Goal: Task Accomplishment & Management: Manage account settings

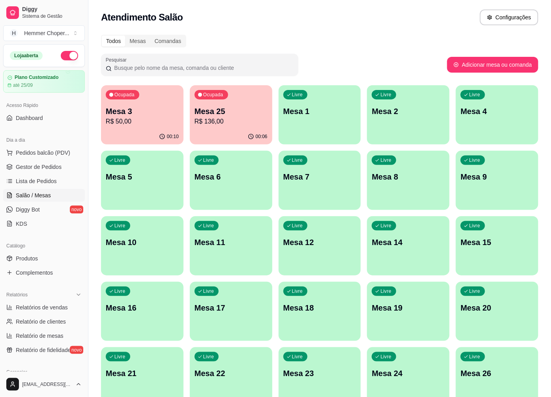
scroll to position [132, 0]
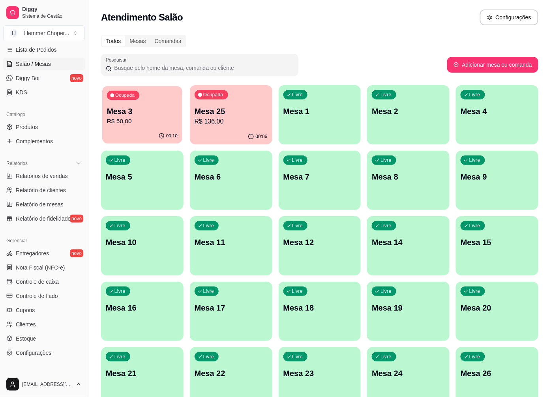
click at [137, 115] on p "Mesa 3" at bounding box center [142, 111] width 71 height 11
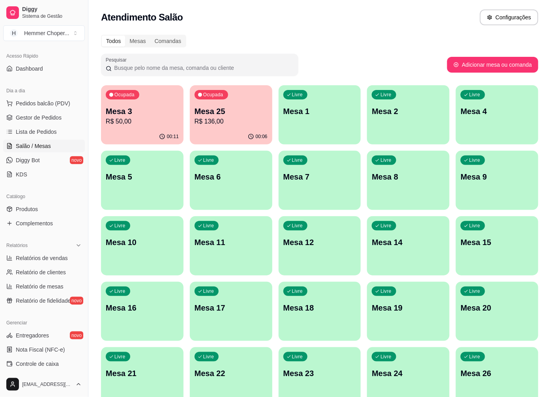
scroll to position [44, 0]
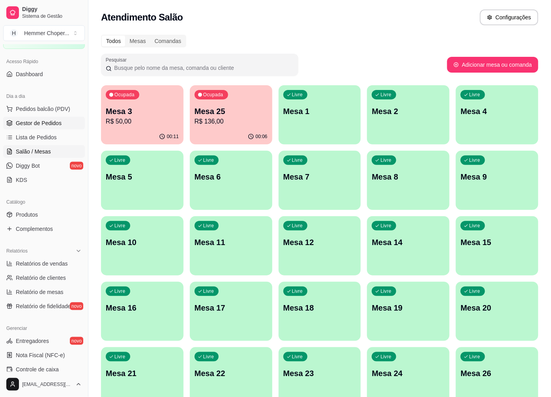
click at [43, 125] on span "Gestor de Pedidos" at bounding box center [39, 123] width 46 height 8
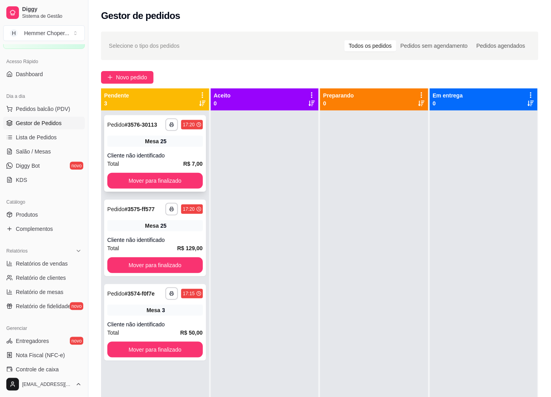
click at [157, 145] on span "Mesa" at bounding box center [152, 141] width 14 height 8
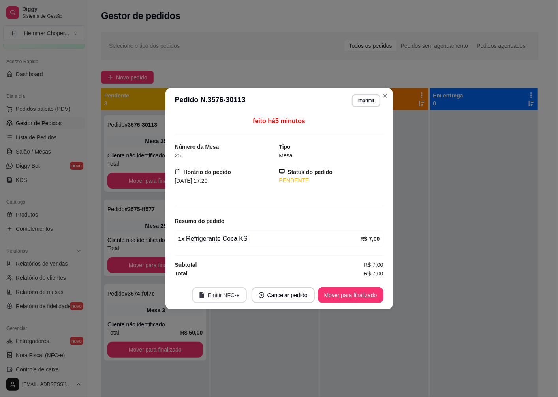
click at [222, 297] on button "Emitir NFC-e" at bounding box center [219, 296] width 55 height 16
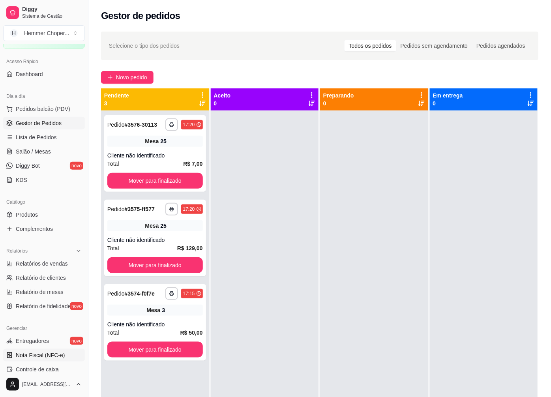
click at [38, 357] on span "Nota Fiscal (NFC-e)" at bounding box center [40, 355] width 49 height 8
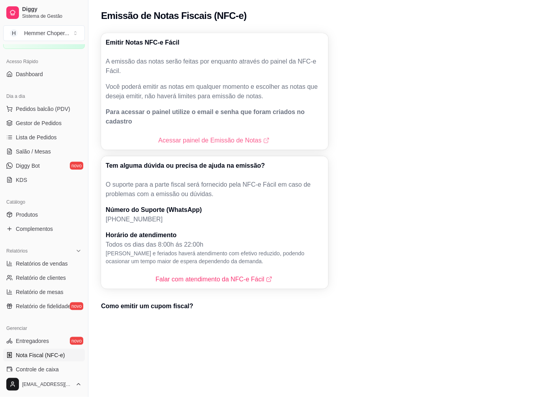
click at [196, 136] on link "Acessar painel de Emissão de Notas" at bounding box center [214, 140] width 113 height 9
click at [198, 136] on link "Acessar painel de Emissão de Notas" at bounding box center [214, 140] width 113 height 9
click at [47, 126] on span "Gestor de Pedidos" at bounding box center [39, 123] width 46 height 8
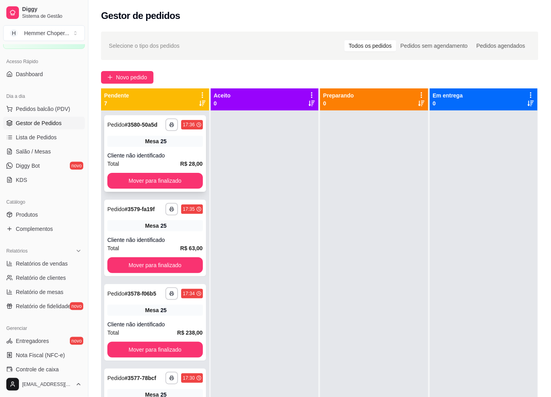
click at [175, 156] on div "**********" at bounding box center [155, 153] width 102 height 77
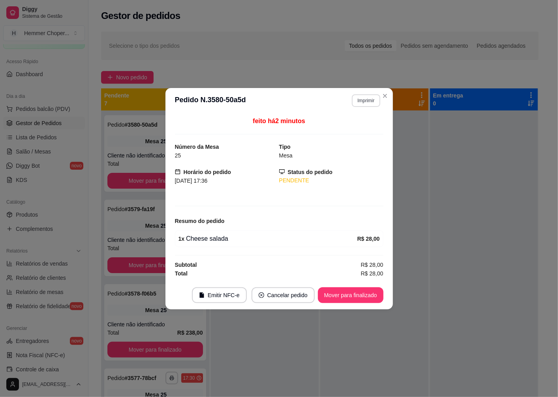
click at [365, 100] on button "Imprimir" at bounding box center [366, 100] width 28 height 13
click at [348, 129] on button "caixa" at bounding box center [352, 128] width 57 height 13
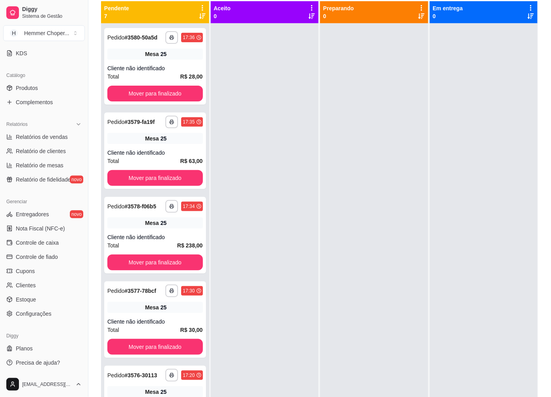
scroll to position [120, 0]
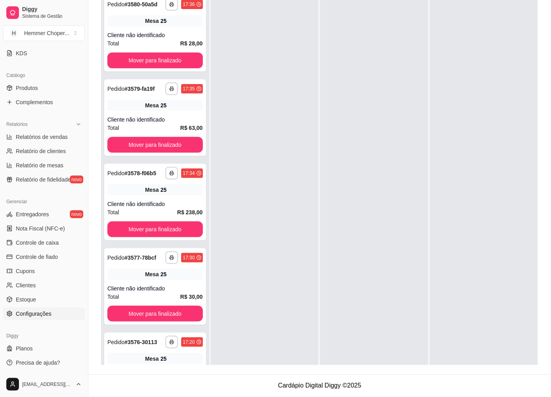
click at [37, 320] on link "Configurações" at bounding box center [44, 314] width 82 height 13
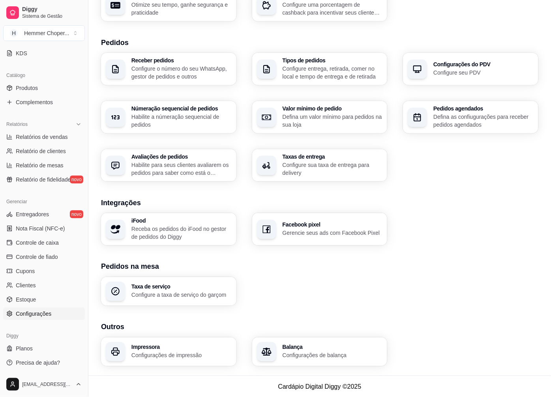
scroll to position [156, 0]
click at [164, 356] on p "Configurações de impressão" at bounding box center [182, 355] width 100 height 8
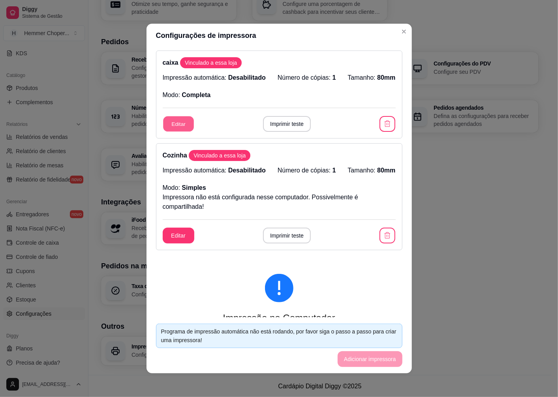
click at [178, 126] on button "Editar" at bounding box center [178, 124] width 31 height 15
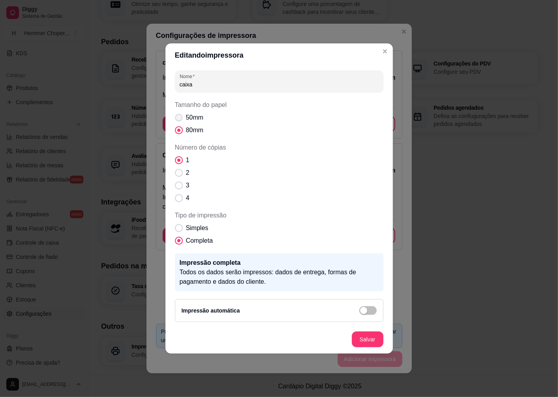
click at [180, 117] on span "Tamanho do papel" at bounding box center [179, 118] width 8 height 8
click at [180, 119] on input "50mm" at bounding box center [177, 121] width 5 height 5
radio input "true"
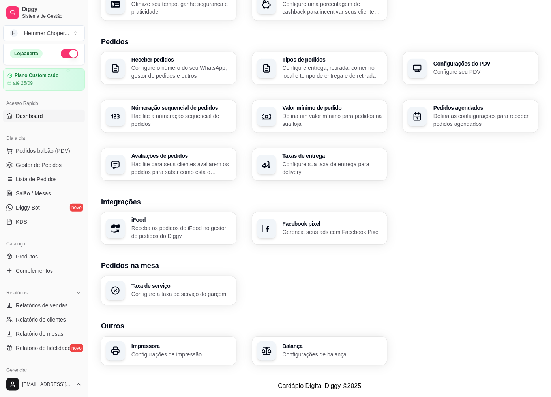
scroll to position [0, 0]
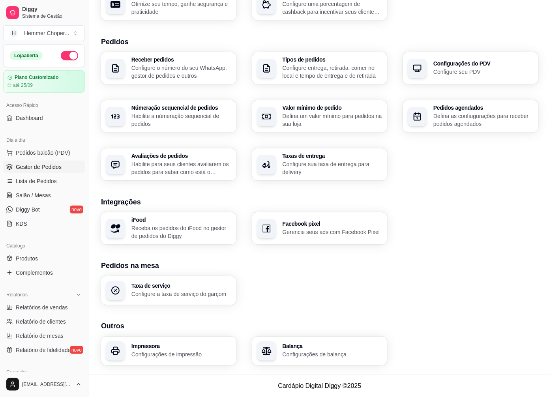
click at [45, 165] on span "Gestor de Pedidos" at bounding box center [39, 167] width 46 height 8
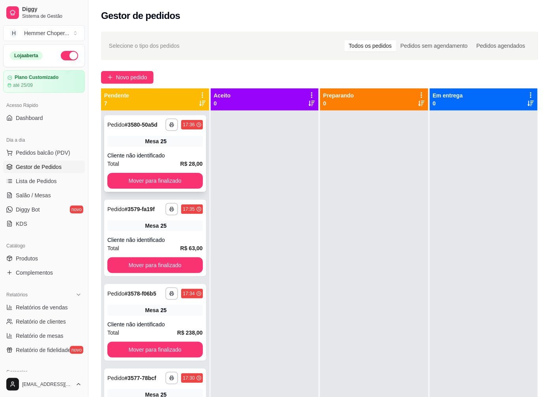
click at [165, 147] on div "Mesa 25" at bounding box center [155, 141] width 96 height 11
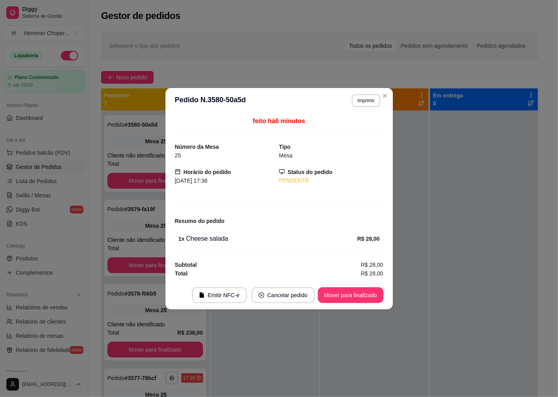
click at [368, 98] on button "Imprimir" at bounding box center [366, 100] width 28 height 13
click at [349, 126] on button "caixa" at bounding box center [352, 128] width 55 height 12
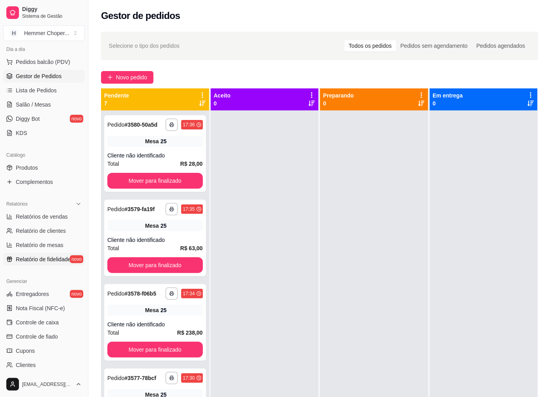
scroll to position [171, 0]
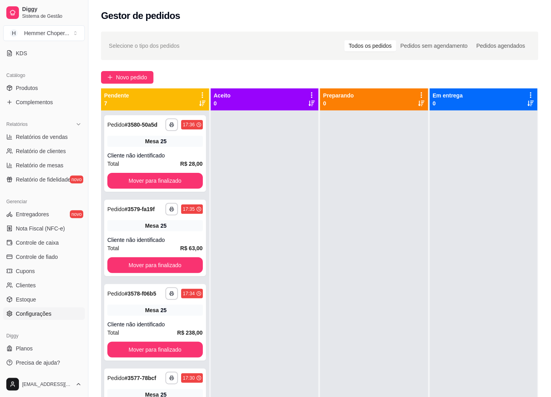
click at [42, 312] on span "Configurações" at bounding box center [34, 314] width 36 height 8
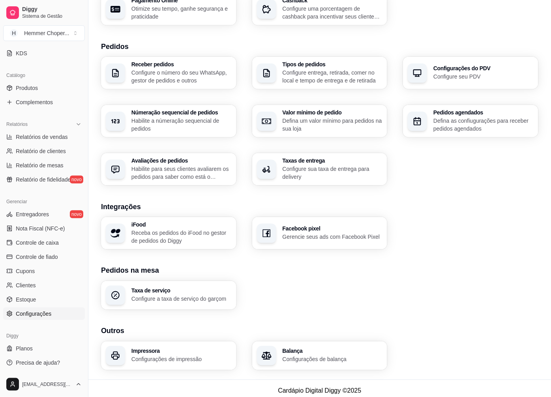
scroll to position [156, 0]
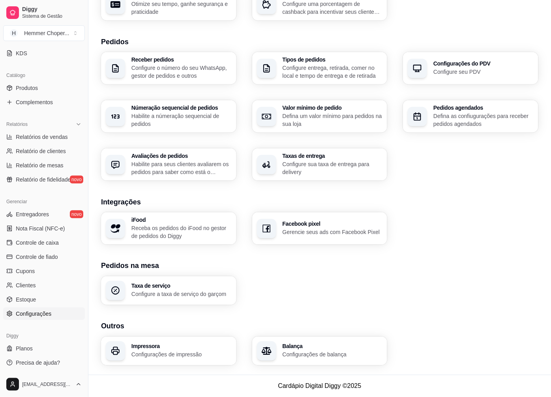
click at [148, 352] on p "Configurações de impressão" at bounding box center [182, 355] width 100 height 8
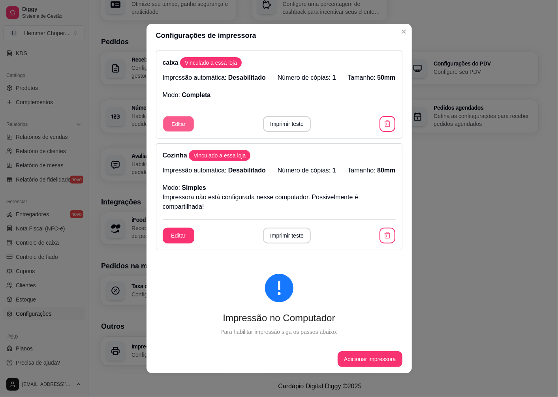
click at [177, 126] on button "Editar" at bounding box center [178, 124] width 31 height 15
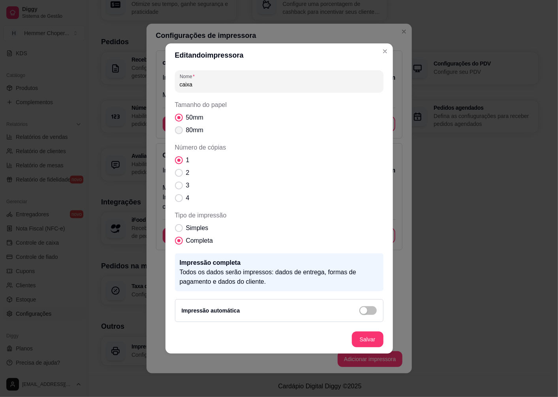
click at [180, 131] on span "Tamanho do papel" at bounding box center [179, 130] width 8 height 8
click at [180, 132] on input "80mm" at bounding box center [177, 134] width 5 height 5
radio input "true"
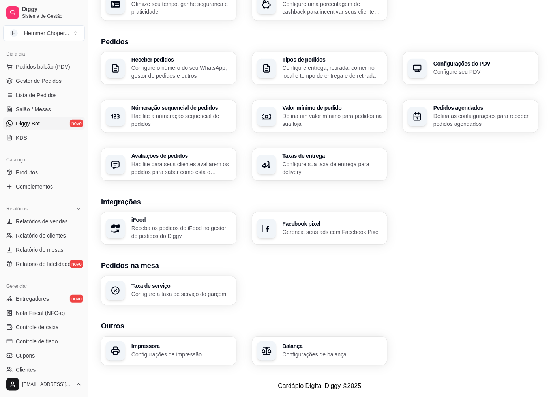
scroll to position [83, 0]
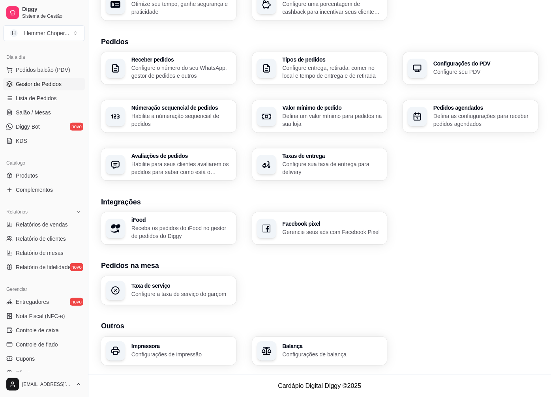
click at [35, 81] on span "Gestor de Pedidos" at bounding box center [39, 84] width 46 height 8
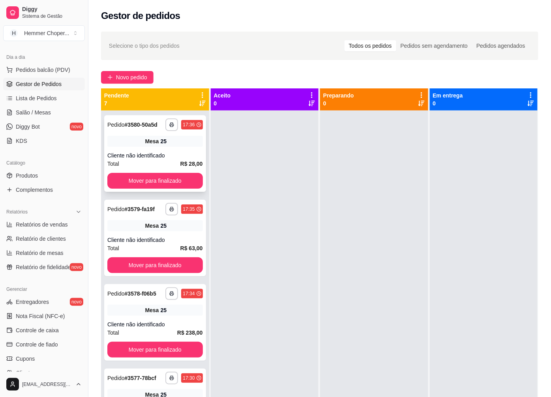
click at [155, 145] on span "Mesa" at bounding box center [152, 141] width 14 height 8
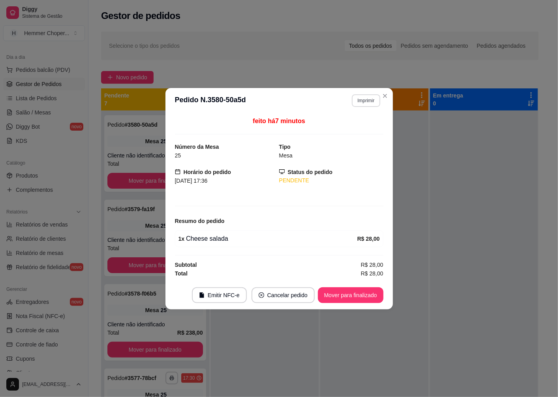
click at [359, 100] on button "Imprimir" at bounding box center [366, 100] width 28 height 13
click at [346, 128] on button "caixa" at bounding box center [352, 128] width 57 height 13
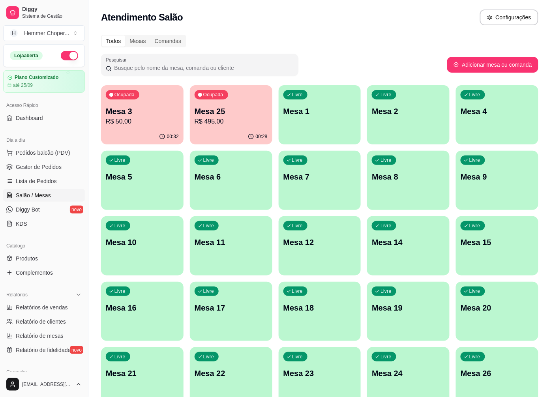
scroll to position [132, 0]
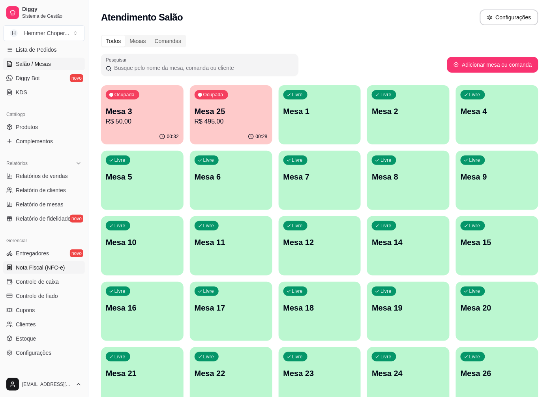
click at [48, 265] on span "Nota Fiscal (NFC-e)" at bounding box center [40, 268] width 49 height 8
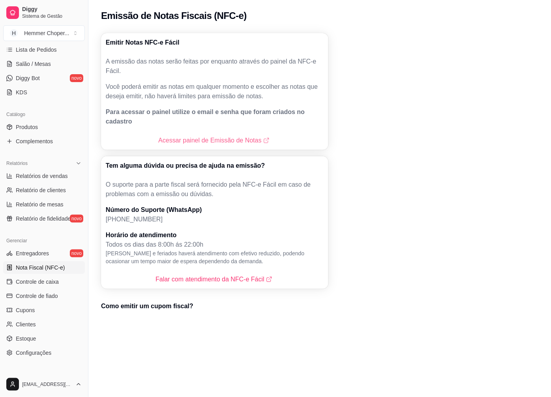
click at [223, 136] on link "Acessar painel de Emissão de Notas" at bounding box center [214, 140] width 113 height 9
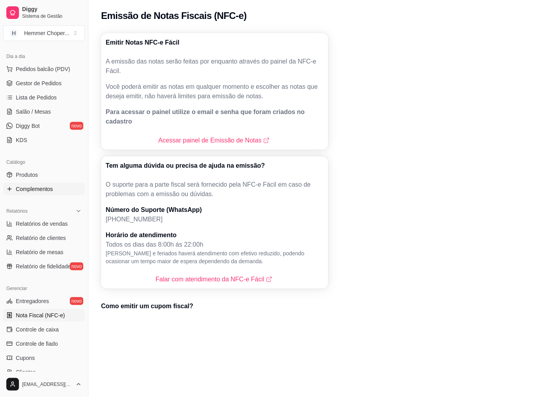
scroll to position [83, 0]
click at [48, 89] on link "Gestor de Pedidos" at bounding box center [44, 84] width 82 height 13
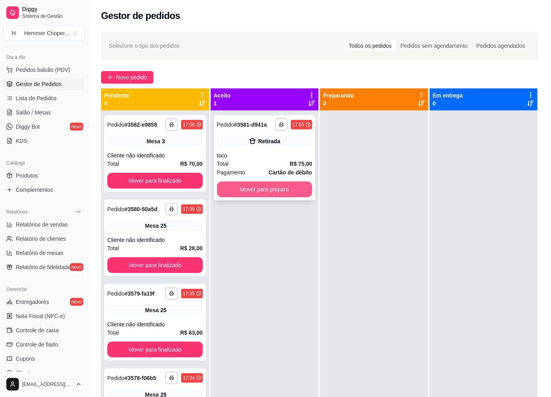
click at [235, 143] on div "Retirada" at bounding box center [265, 141] width 96 height 11
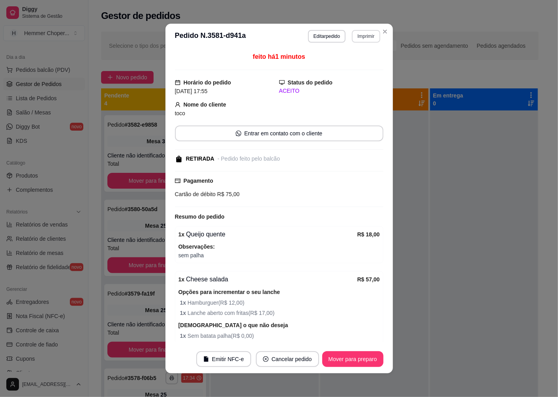
click at [358, 37] on button "Imprimir" at bounding box center [366, 36] width 28 height 13
click at [345, 66] on button "caixa" at bounding box center [349, 64] width 57 height 13
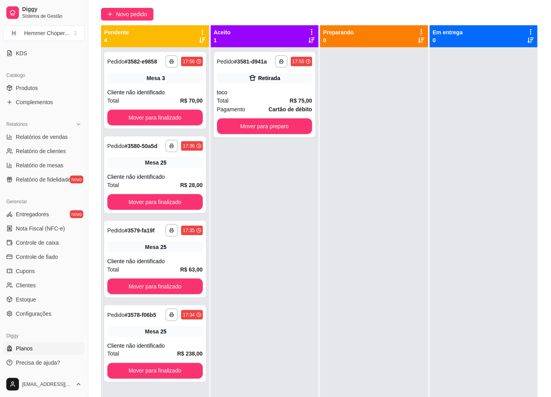
scroll to position [120, 0]
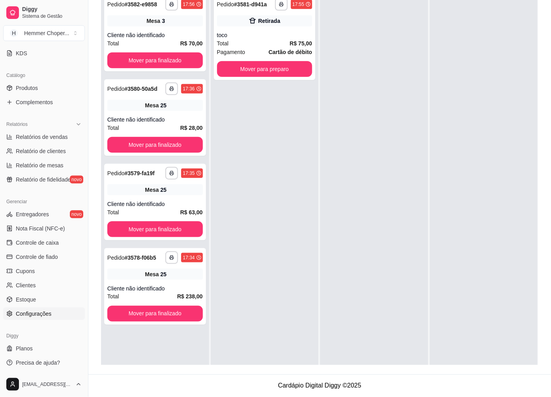
click at [42, 315] on span "Configurações" at bounding box center [34, 314] width 36 height 8
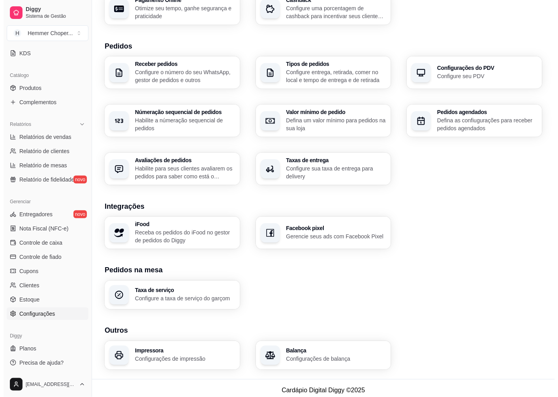
scroll to position [156, 0]
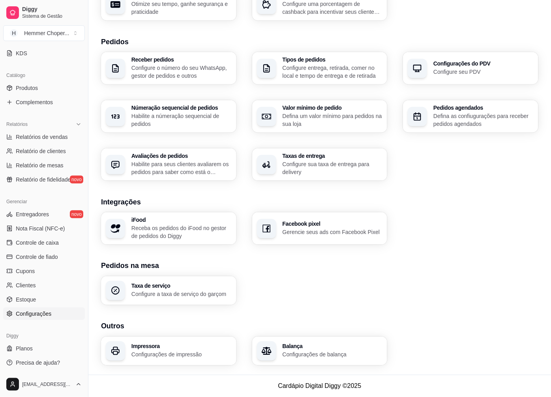
click at [168, 355] on p "Configurações de impressão" at bounding box center [182, 355] width 100 height 8
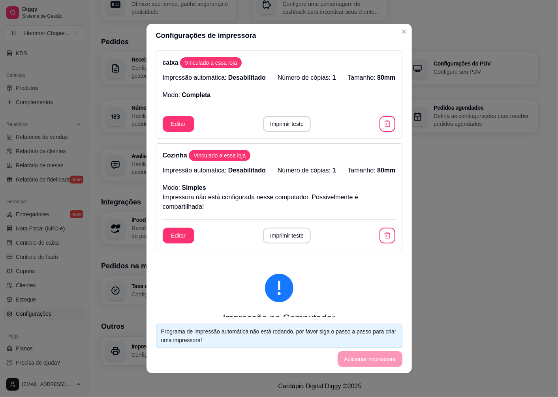
click at [179, 125] on button "Editar" at bounding box center [179, 124] width 32 height 16
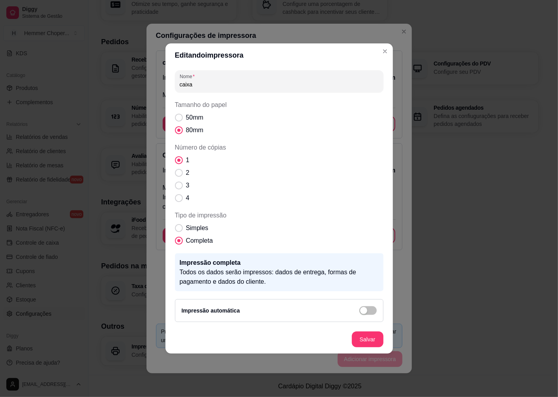
drag, startPoint x: 391, startPoint y: 310, endPoint x: 389, endPoint y: 299, distance: 11.7
click at [392, 310] on div "Nome caixa Tamanho do papel 50mm 80mm Número de cópias 1 2 3 4 Tipo de impressã…" at bounding box center [278, 196] width 227 height 258
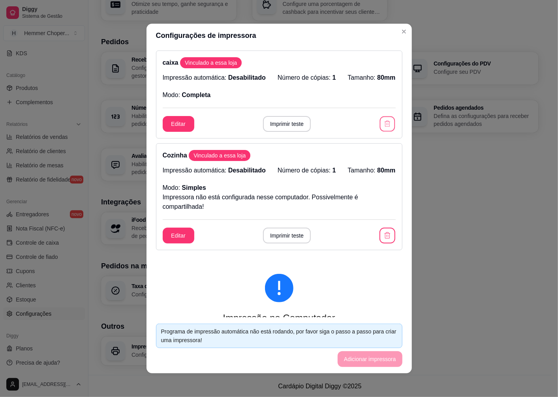
click at [384, 121] on icon "button" at bounding box center [388, 124] width 8 height 8
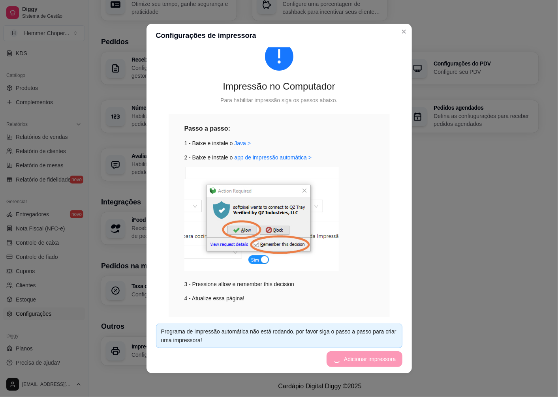
scroll to position [161, 0]
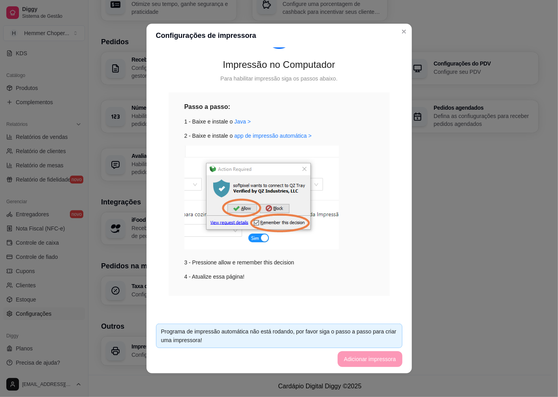
click at [346, 357] on footer "Programa de impressão automática não está rodando, por favor siga o passo a pas…" at bounding box center [279, 346] width 265 height 56
click at [352, 357] on footer "Programa de impressão automática não está rodando, por favor siga o passo a pas…" at bounding box center [279, 346] width 265 height 56
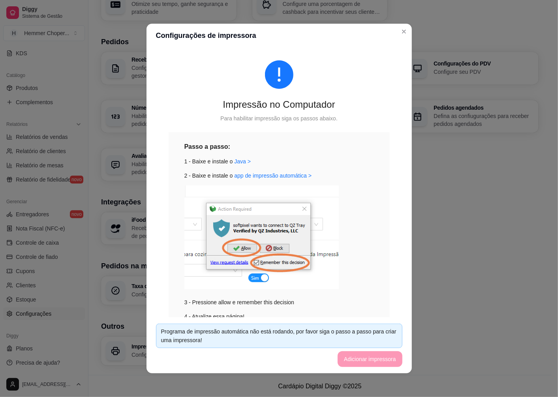
scroll to position [161, 0]
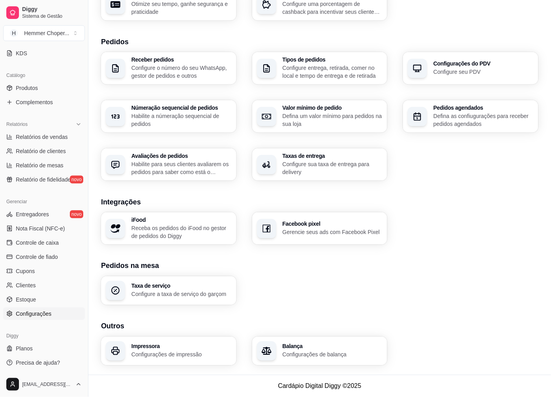
click at [146, 333] on section "Outros Impressora Configurações de impressão Balança Configurações de balança" at bounding box center [320, 343] width 438 height 45
click at [152, 353] on p "Configurações de impressão" at bounding box center [181, 355] width 97 height 8
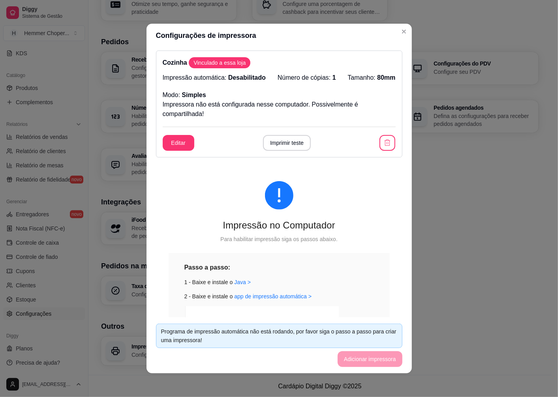
drag, startPoint x: 359, startPoint y: 363, endPoint x: 290, endPoint y: 318, distance: 82.3
click at [358, 363] on footer "Programa de impressão automática não está rodando, por favor siga o passo a pas…" at bounding box center [279, 346] width 265 height 56
click at [262, 298] on link "app de impressão automática >" at bounding box center [272, 296] width 77 height 6
